Goal: Task Accomplishment & Management: Manage account settings

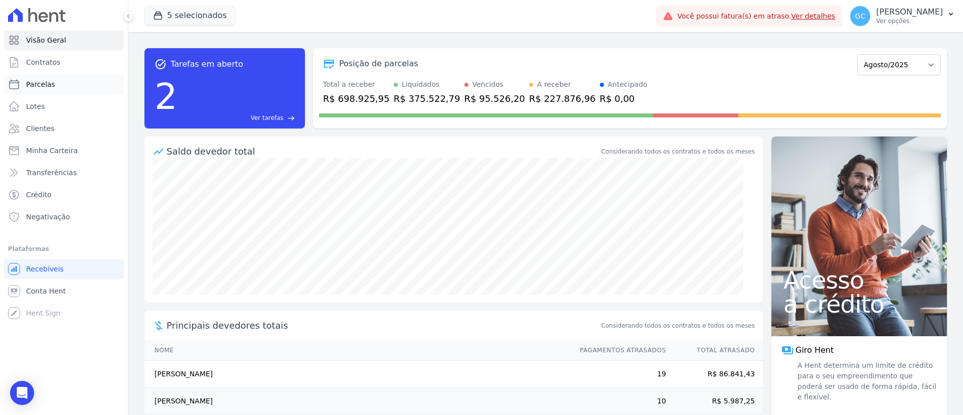
click at [62, 89] on link "Parcelas" at bounding box center [64, 84] width 120 height 20
select select
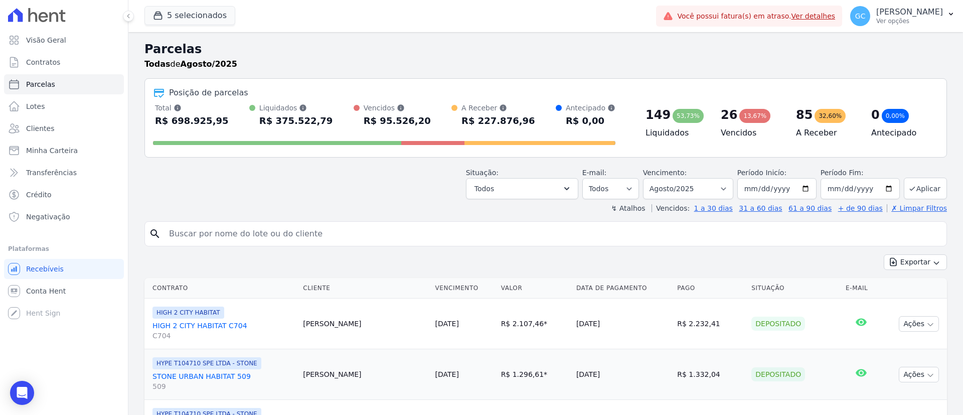
click at [262, 236] on input "search" at bounding box center [552, 234] width 779 height 20
paste input "[PERSON_NAME] [PERSON_NAME] e [PERSON_NAME]"
type input "[PERSON_NAME] [PERSON_NAME] e [PERSON_NAME]"
select select
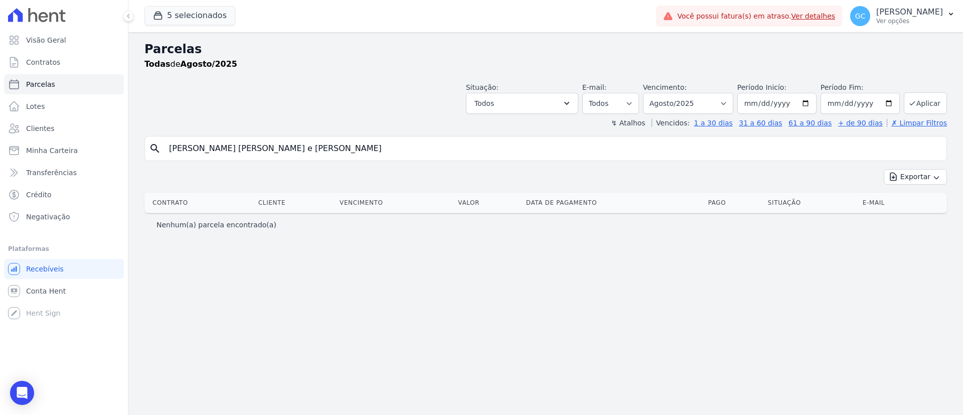
drag, startPoint x: 318, startPoint y: 158, endPoint x: 265, endPoint y: 176, distance: 55.5
click at [265, 176] on div "search [PERSON_NAME] [PERSON_NAME] e [PERSON_NAME] Exportar Exportar PDF Export…" at bounding box center [545, 186] width 802 height 100
type input "[PERSON_NAME]"
select select
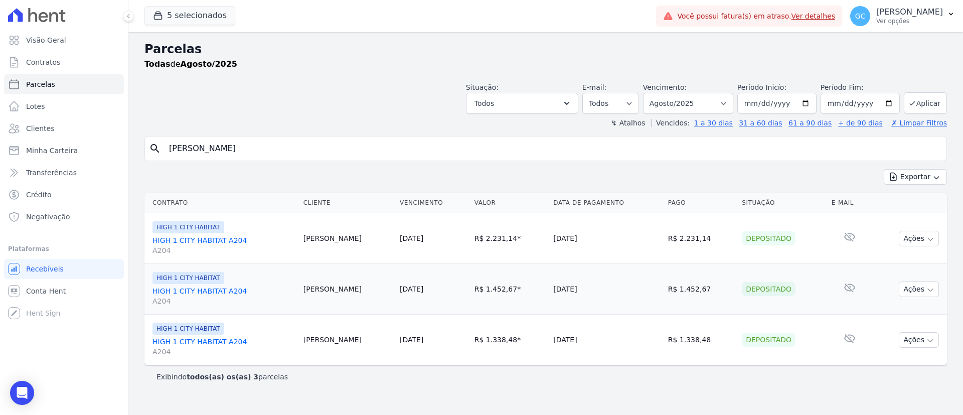
click at [199, 238] on link "HIGH 1 CITY HABITAT A204 A204" at bounding box center [223, 245] width 143 height 20
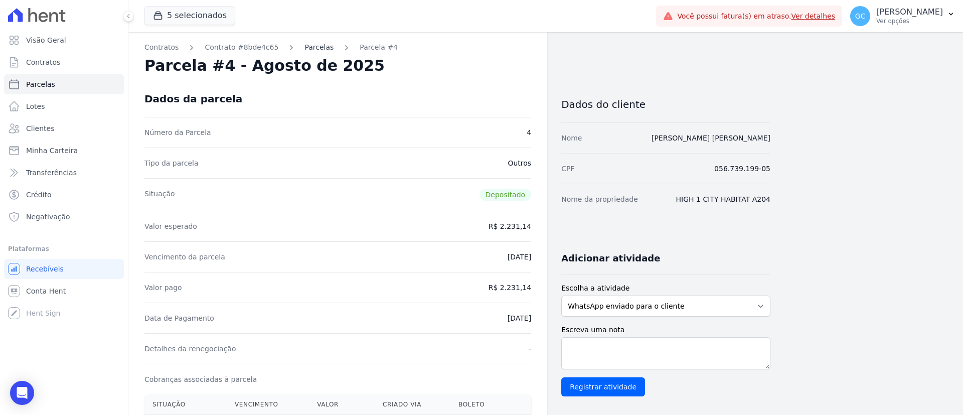
click at [304, 51] on link "Parcelas" at bounding box center [318, 47] width 29 height 11
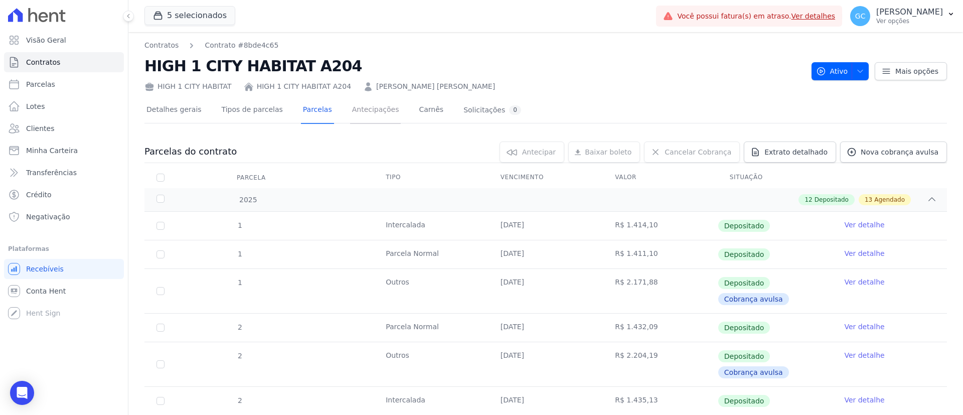
click at [358, 109] on link "Antecipações" at bounding box center [375, 110] width 51 height 27
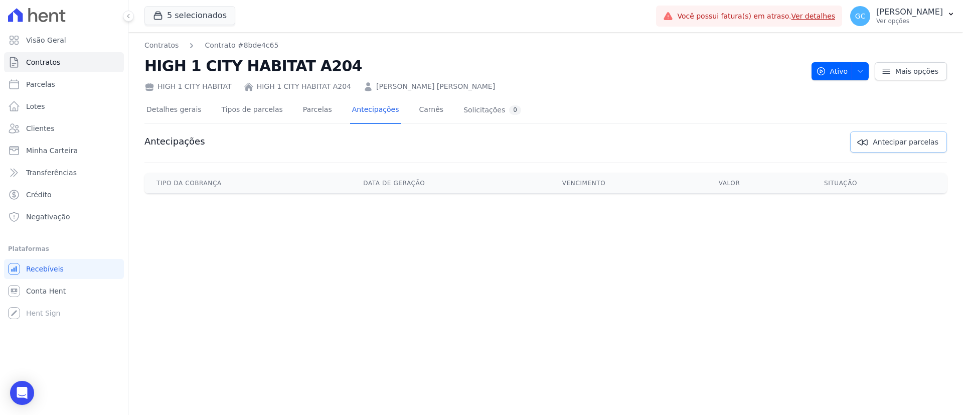
click at [905, 137] on span "Antecipar parcelas" at bounding box center [906, 142] width 66 height 10
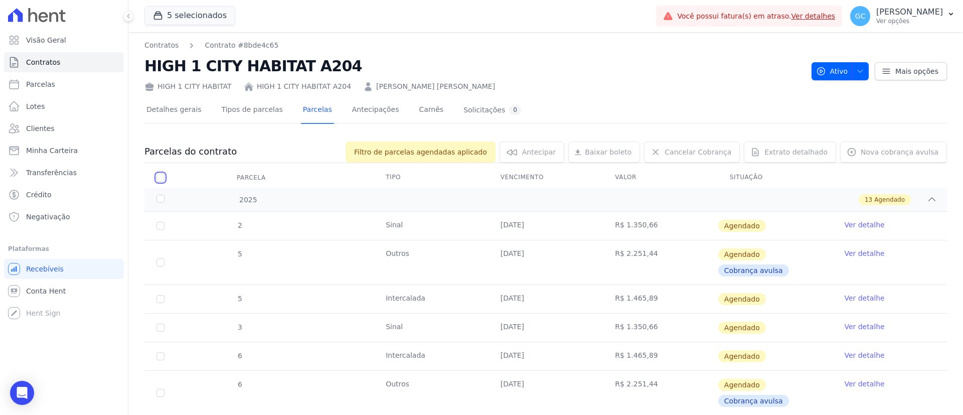
click at [161, 178] on input "checkbox" at bounding box center [160, 178] width 8 height 8
checkbox input "true"
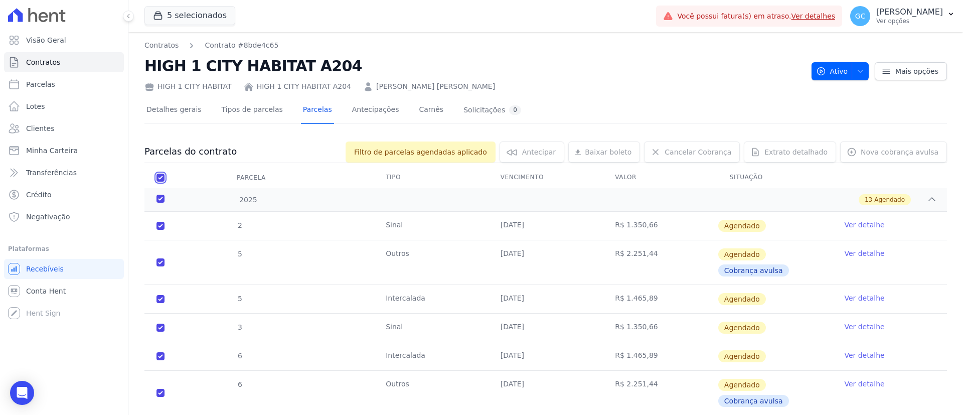
checkbox input "true"
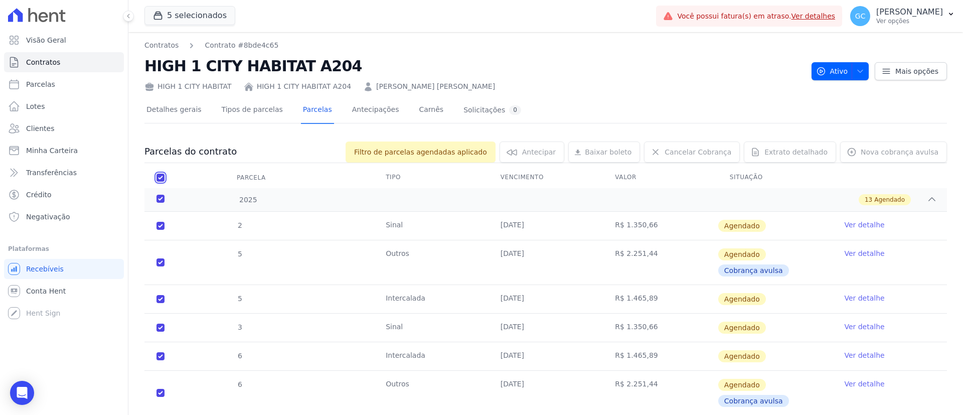
checkbox input "true"
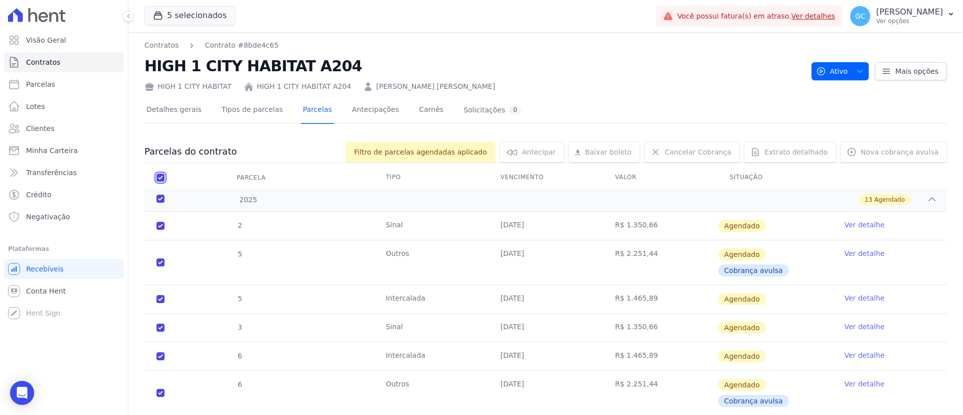
checkbox input "true"
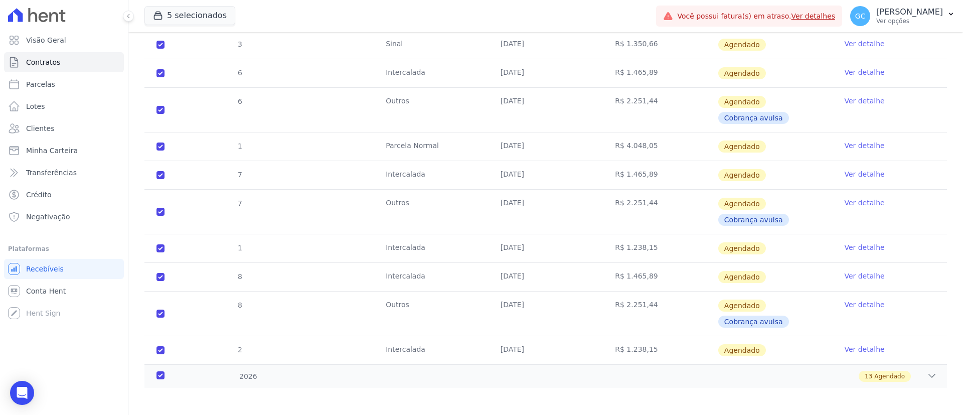
scroll to position [286, 0]
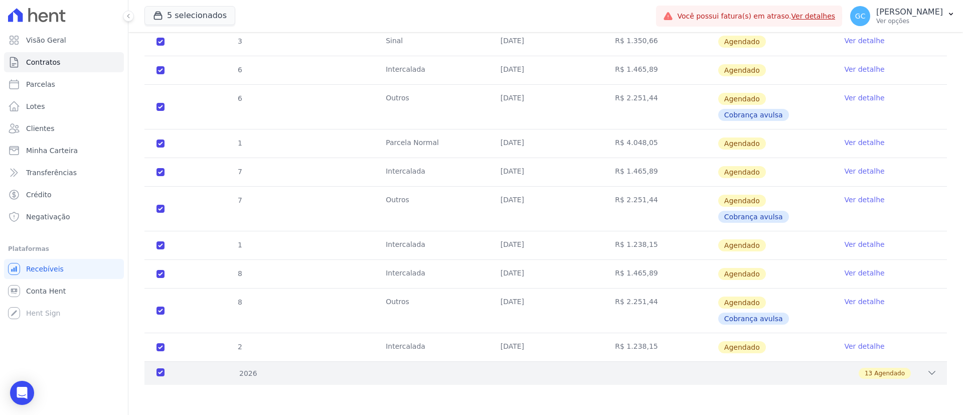
click at [163, 374] on div "2026" at bounding box center [190, 373] width 73 height 11
click at [159, 370] on div "2026" at bounding box center [190, 373] width 73 height 11
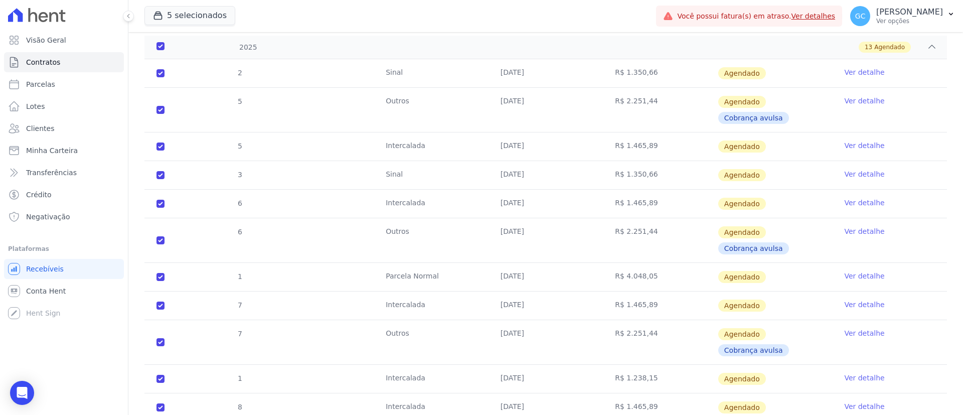
scroll to position [0, 0]
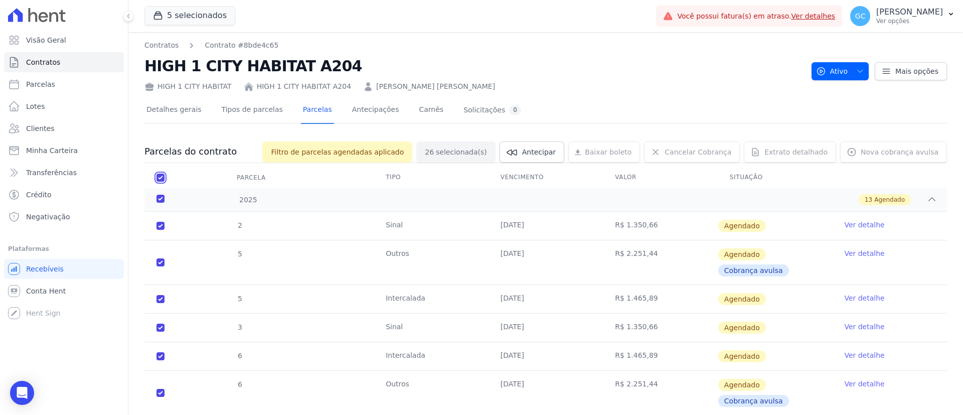
click at [160, 179] on input "checkbox" at bounding box center [160, 178] width 8 height 8
checkbox input "false"
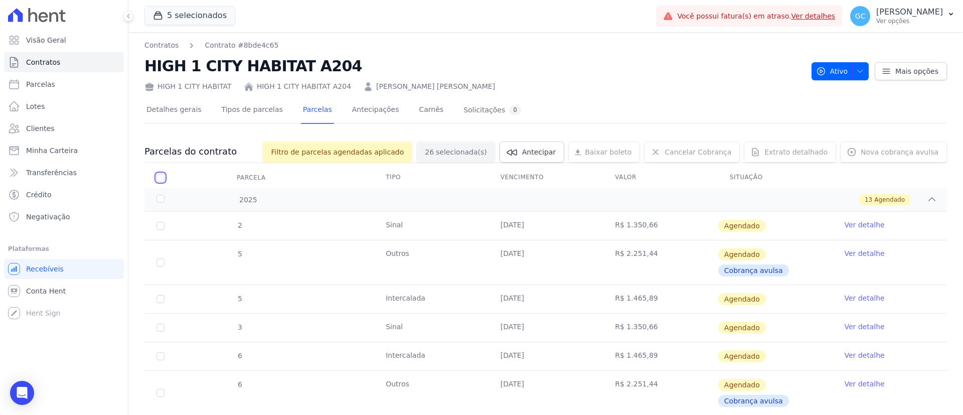
checkbox input "false"
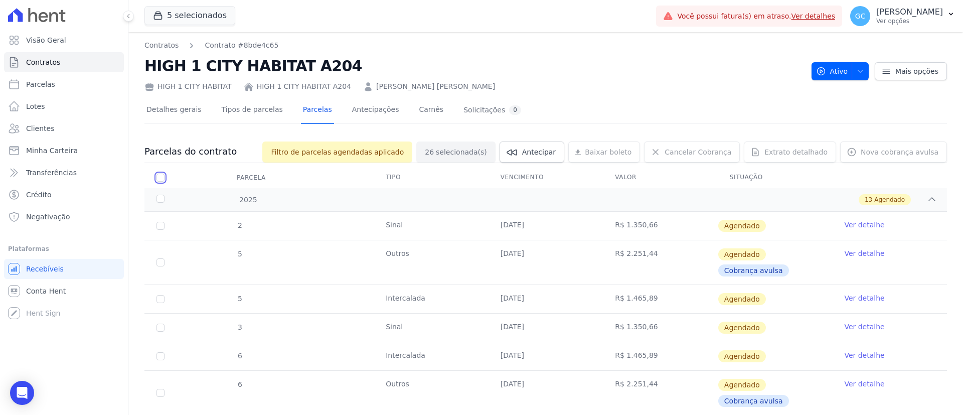
checkbox input "false"
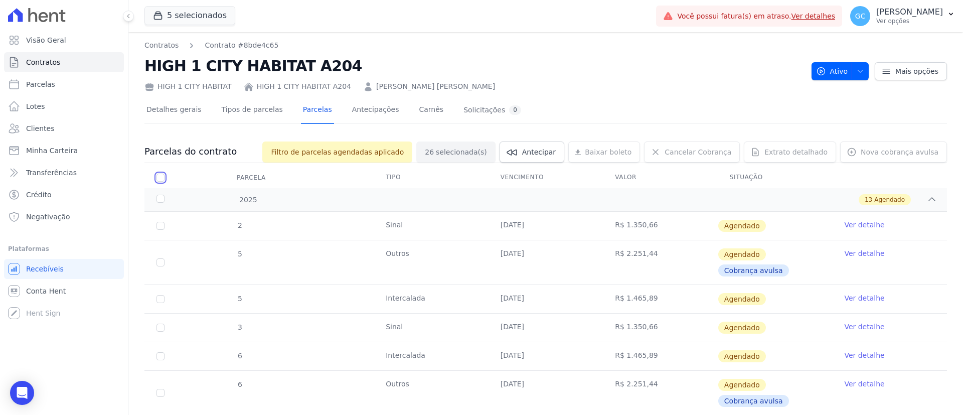
checkbox input "false"
click at [159, 203] on div "2025" at bounding box center [190, 200] width 73 height 11
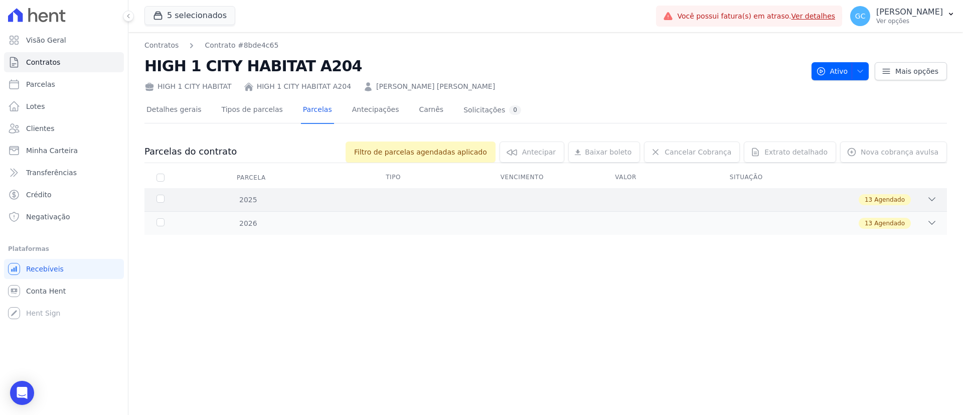
click at [160, 199] on div "2025" at bounding box center [190, 200] width 73 height 11
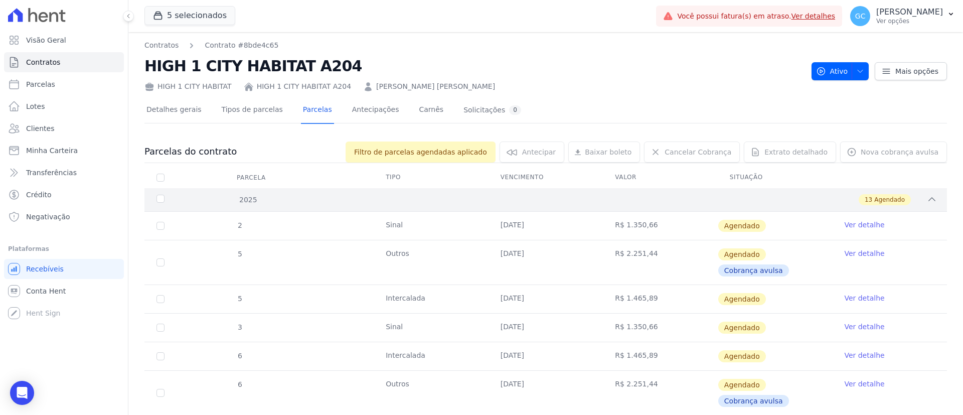
click at [162, 202] on div "2025" at bounding box center [190, 200] width 73 height 11
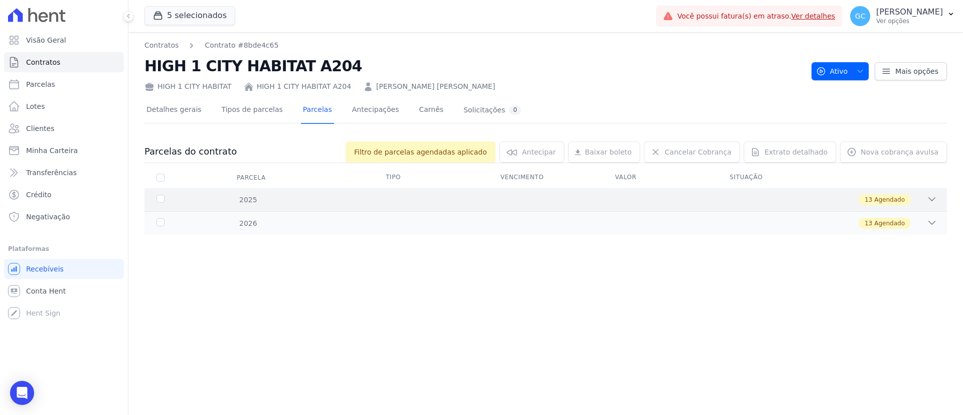
click at [157, 199] on div "2025" at bounding box center [190, 200] width 73 height 11
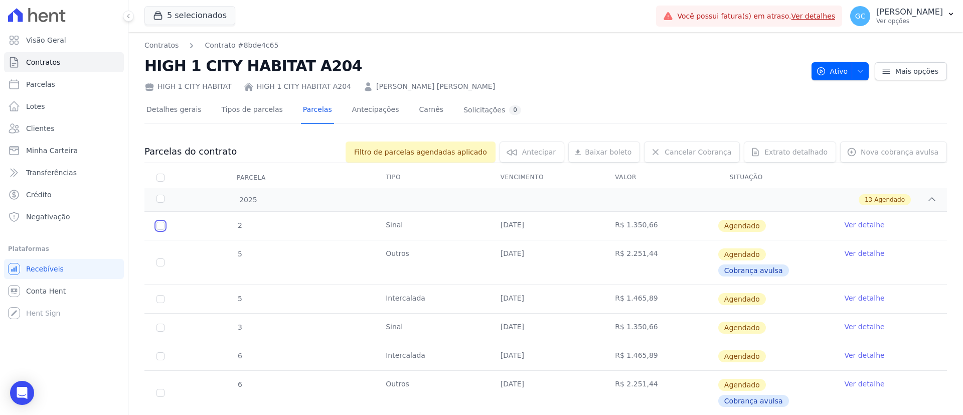
click at [161, 223] on input "checkbox" at bounding box center [160, 226] width 8 height 8
checkbox input "true"
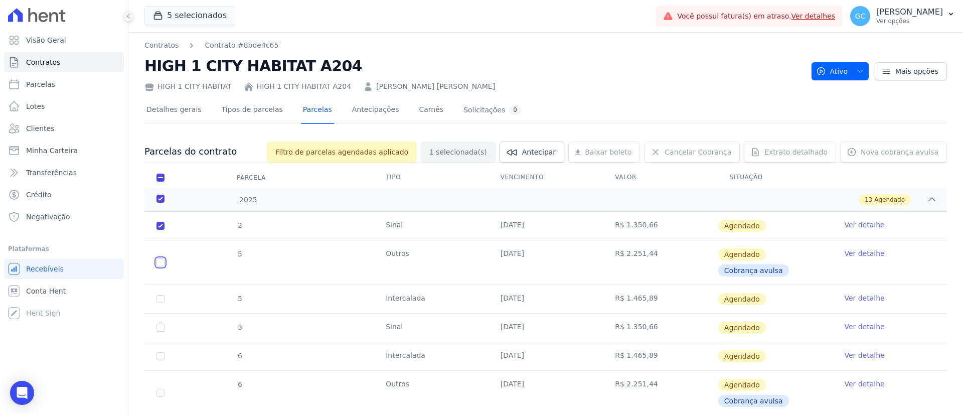
click at [159, 230] on input "checkbox" at bounding box center [160, 226] width 8 height 8
checkbox input "true"
click at [160, 230] on input "checkbox" at bounding box center [160, 226] width 8 height 8
checkbox input "true"
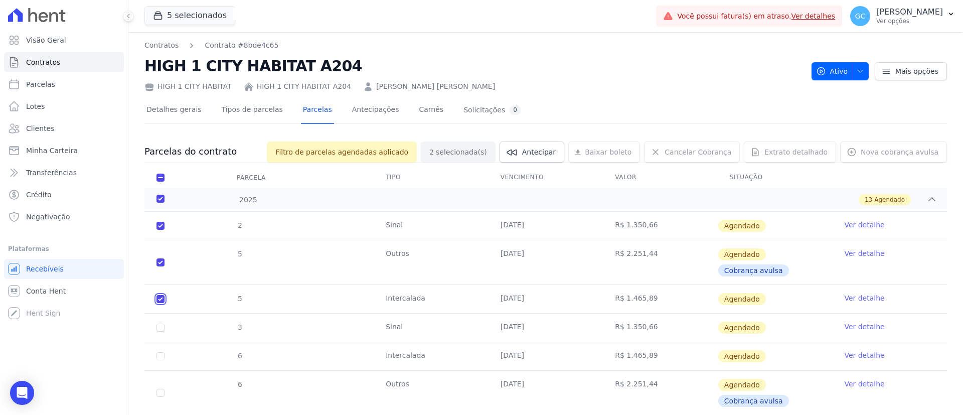
checkbox input "true"
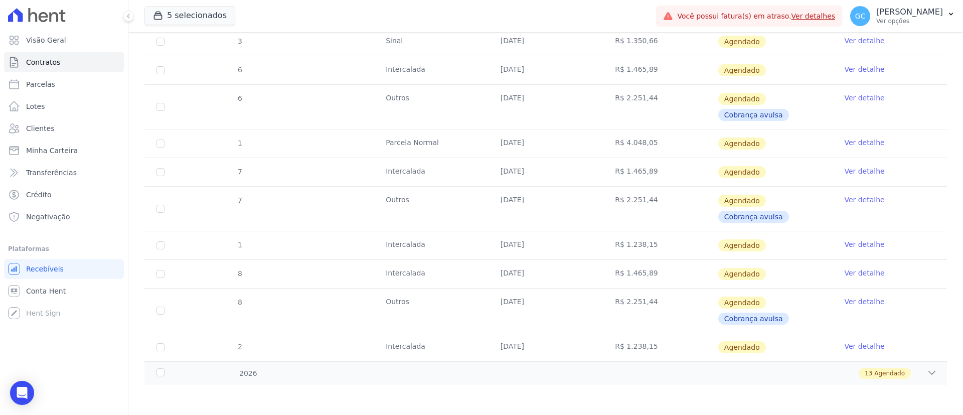
scroll to position [211, 0]
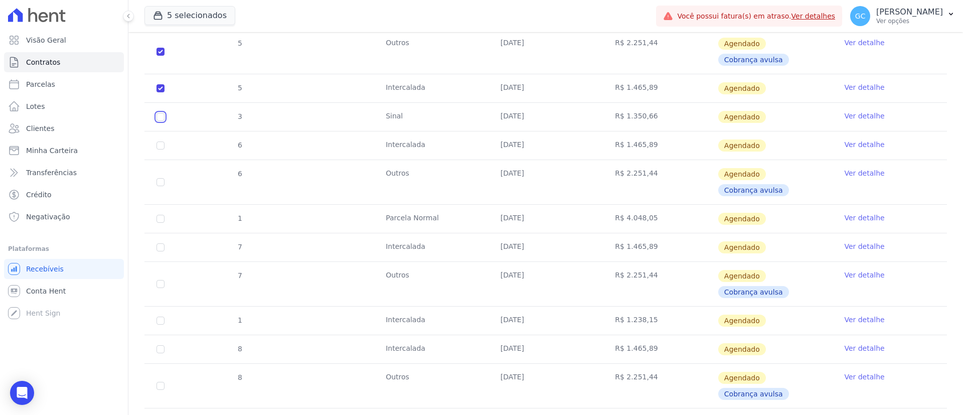
click at [158, 19] on input "checkbox" at bounding box center [160, 15] width 8 height 8
checkbox input "true"
click at [159, 19] on input "checkbox" at bounding box center [160, 15] width 8 height 8
checkbox input "true"
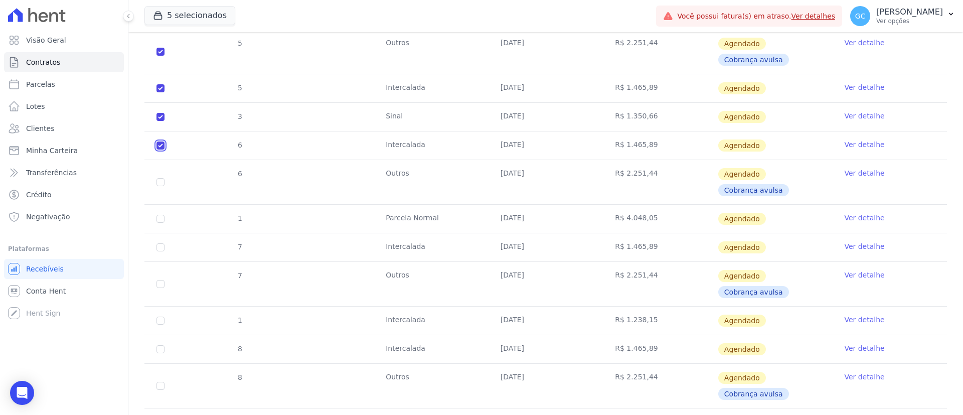
checkbox input "true"
click at [160, 19] on input "checkbox" at bounding box center [160, 15] width 8 height 8
checkbox input "true"
drag, startPoint x: 160, startPoint y: 216, endPoint x: 163, endPoint y: 223, distance: 7.6
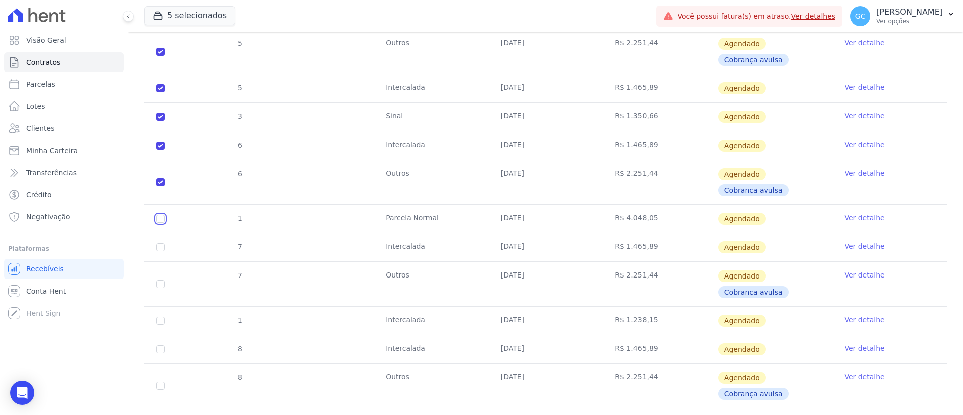
click at [160, 19] on input "checkbox" at bounding box center [160, 15] width 8 height 8
checkbox input "true"
click at [161, 19] on input "checkbox" at bounding box center [160, 15] width 8 height 8
checkbox input "true"
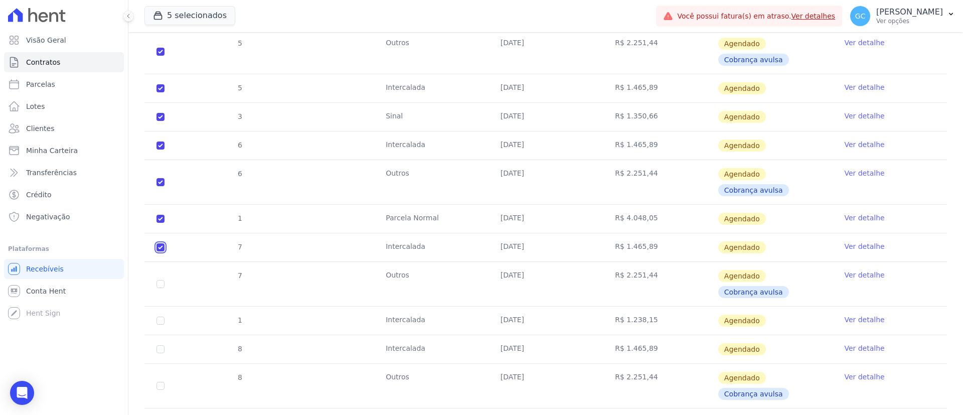
checkbox input "true"
click at [160, 19] on input "checkbox" at bounding box center [160, 15] width 8 height 8
checkbox input "true"
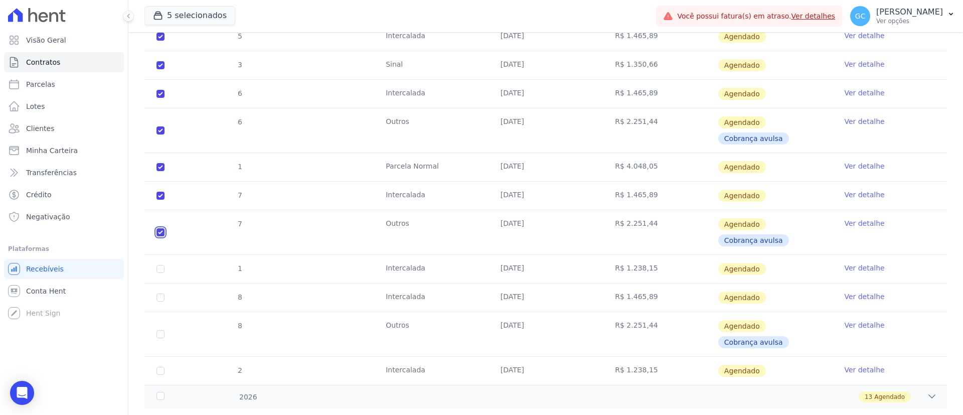
scroll to position [286, 0]
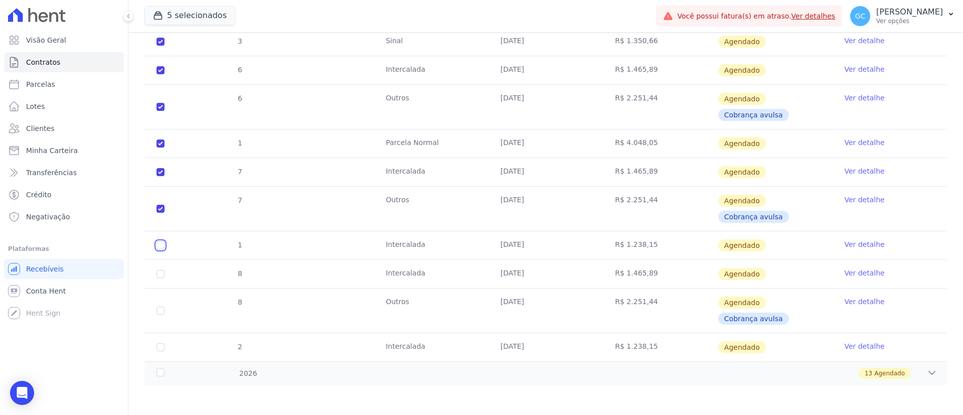
checkbox input "true"
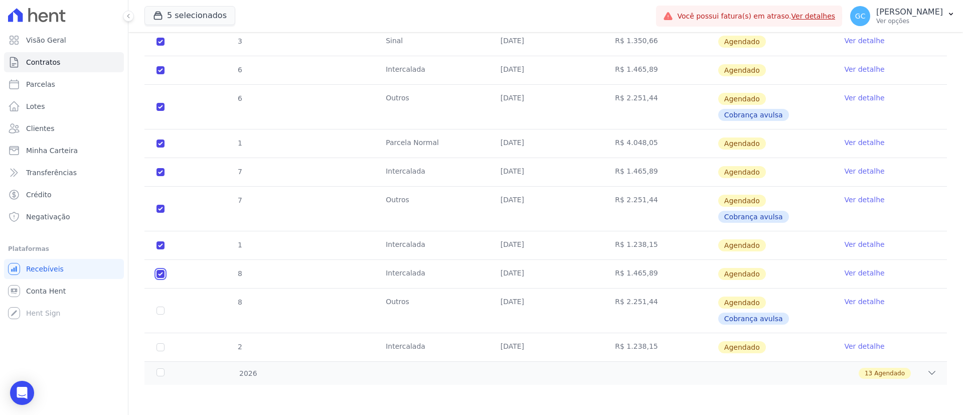
checkbox input "true"
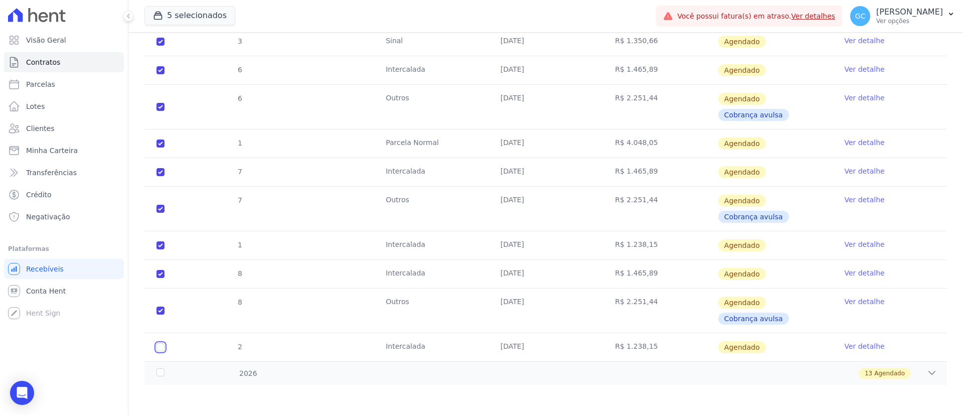
checkbox input "true"
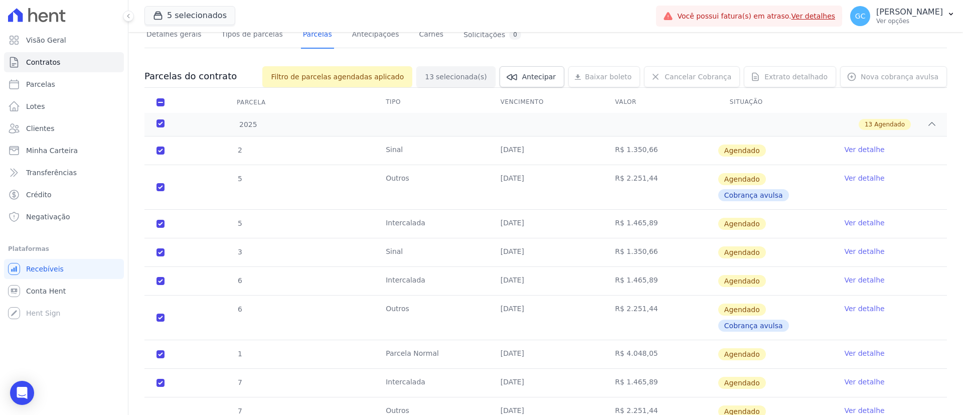
scroll to position [0, 0]
